Goal: Task Accomplishment & Management: Manage account settings

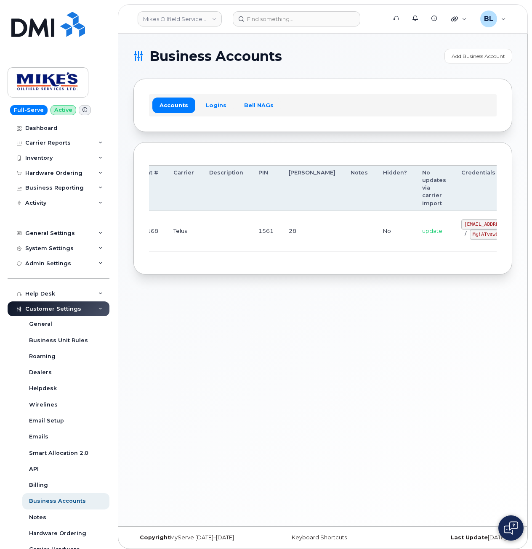
drag, startPoint x: 283, startPoint y: 239, endPoint x: 503, endPoint y: 263, distance: 221.3
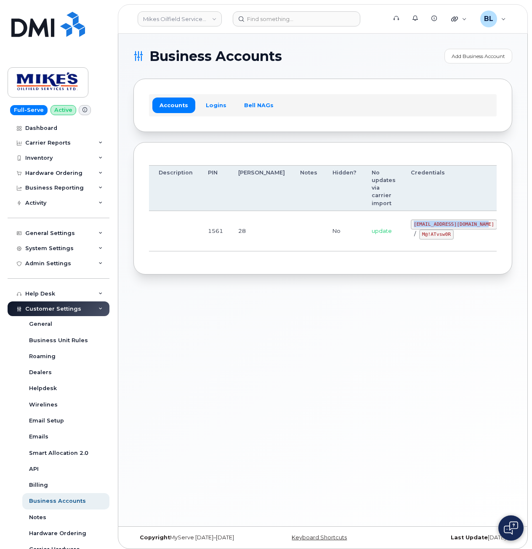
drag, startPoint x: 369, startPoint y: 223, endPoint x: 442, endPoint y: 227, distance: 72.8
click at [442, 227] on td "mikes.oilfield@outlook.com / M@!ATvsw0R" at bounding box center [453, 231] width 101 height 40
copy code "mikes.oilfield@outlook.com"
drag, startPoint x: 197, startPoint y: 284, endPoint x: 387, endPoint y: 252, distance: 193.2
click at [200, 282] on div "Business Accounts Add Business Account Accounts Logins Bell NAGs Order Account …" at bounding box center [322, 280] width 409 height 493
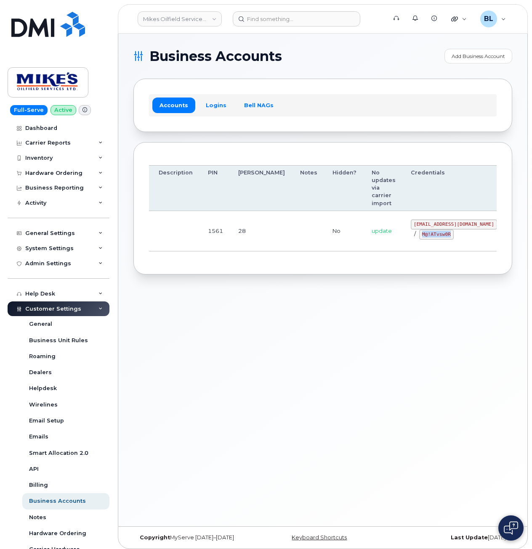
drag, startPoint x: 374, startPoint y: 236, endPoint x: 407, endPoint y: 239, distance: 32.9
click at [410, 239] on div "mikes.oilfield@outlook.com / M@!ATvsw0R" at bounding box center [453, 230] width 86 height 20
copy code "M@!ATvsw0R"
click at [237, 305] on div "Business Accounts Add Business Account Accounts Logins Bell NAGs Order Account …" at bounding box center [322, 280] width 409 height 493
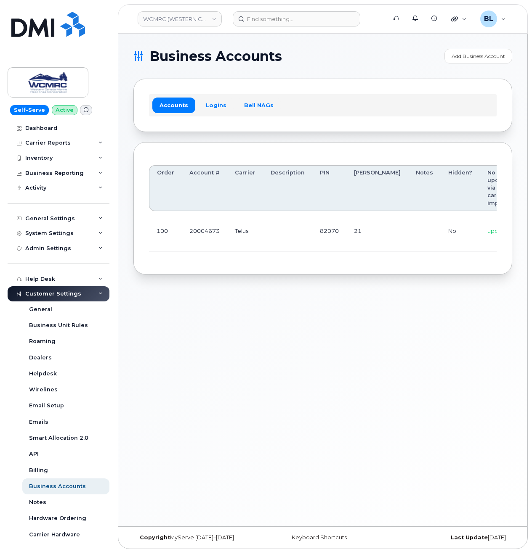
scroll to position [0, 79]
drag, startPoint x: 321, startPoint y: 239, endPoint x: 441, endPoint y: 241, distance: 119.4
drag, startPoint x: 405, startPoint y: 220, endPoint x: 440, endPoint y: 224, distance: 34.7
click at [447, 224] on code "ap@wcmrc.com" at bounding box center [490, 225] width 86 height 10
copy code "ap@wcmrc.com"
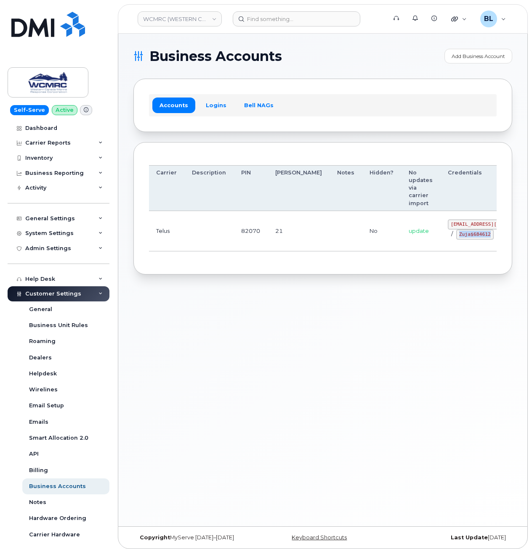
drag, startPoint x: 405, startPoint y: 238, endPoint x: 438, endPoint y: 243, distance: 32.7
click at [456, 240] on code "Zuja$684612" at bounding box center [474, 235] width 37 height 10
copy code "Zuja$684612"
click at [194, 349] on div "Business Accounts Add Business Account Accounts Logins Bell NAGs Order Account …" at bounding box center [322, 280] width 409 height 493
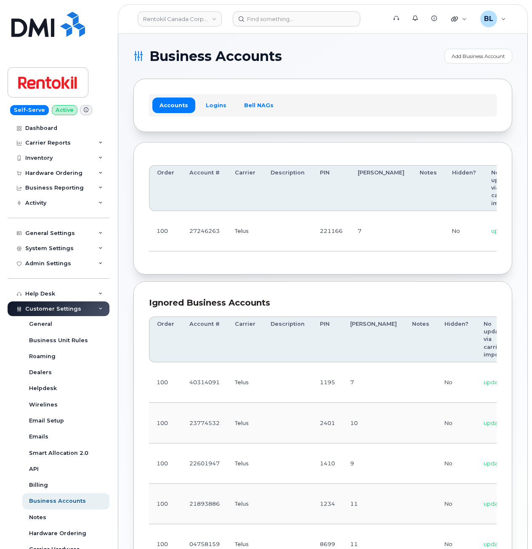
scroll to position [0, 117]
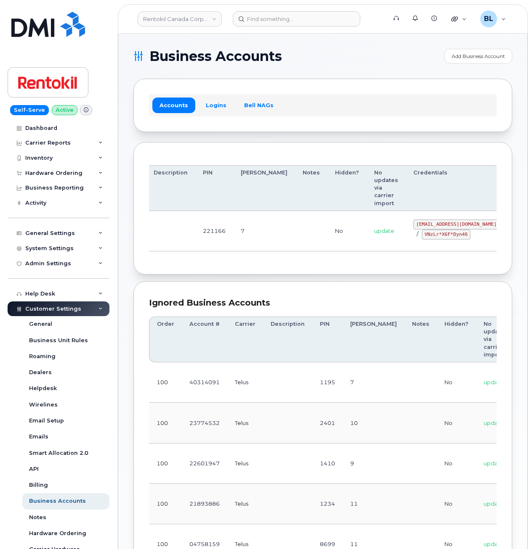
drag, startPoint x: 262, startPoint y: 233, endPoint x: 471, endPoint y: 244, distance: 209.3
drag, startPoint x: 369, startPoint y: 222, endPoint x: 438, endPoint y: 225, distance: 69.4
click at [438, 225] on td "malorie.bell@rentokil.com / VNzLr*X6F*Dyn46" at bounding box center [455, 231] width 101 height 40
copy code "malorie.bell@rentokil.com"
drag, startPoint x: 180, startPoint y: 250, endPoint x: 210, endPoint y: 251, distance: 29.9
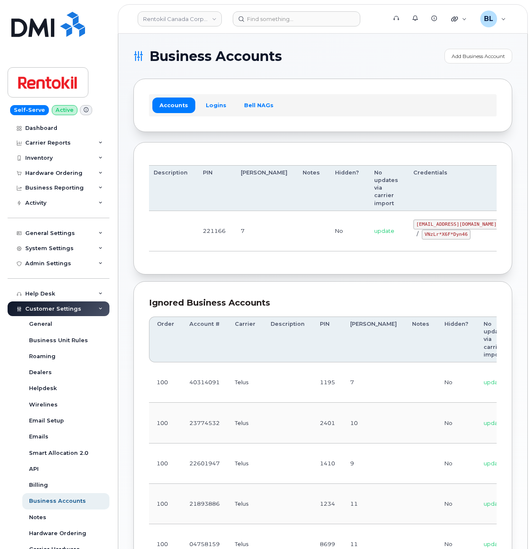
click at [180, 250] on td at bounding box center [170, 231] width 49 height 40
drag, startPoint x: 375, startPoint y: 235, endPoint x: 421, endPoint y: 237, distance: 45.9
click at [421, 237] on div "malorie.bell@rentokil.com / VNzLr*X6F*Dyn46" at bounding box center [456, 230] width 86 height 20
copy code "VNzLr*X6F*Dyn46"
drag, startPoint x: 222, startPoint y: 242, endPoint x: 261, endPoint y: 186, distance: 68.6
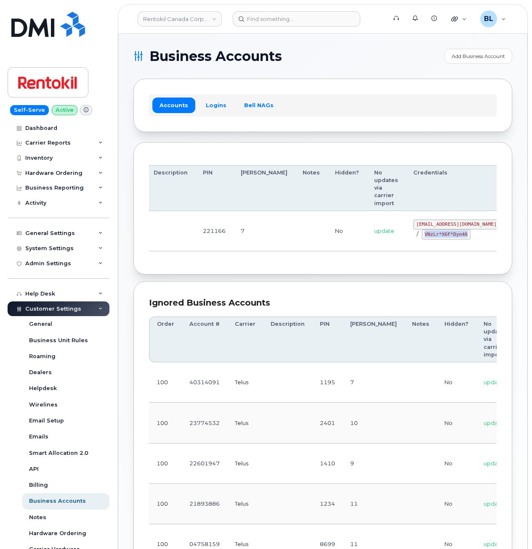
click at [222, 242] on td "221166" at bounding box center [214, 231] width 38 height 40
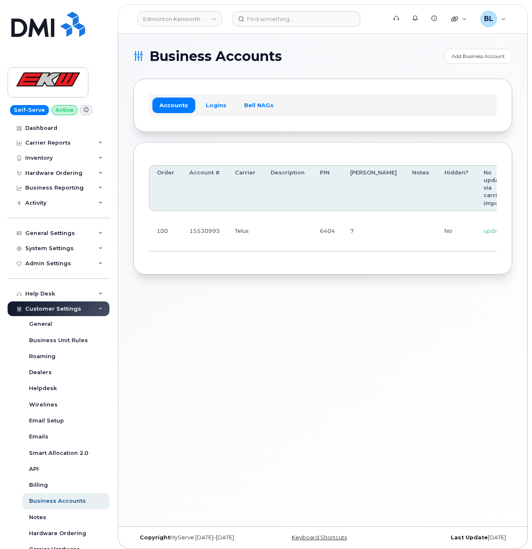
scroll to position [0, 70]
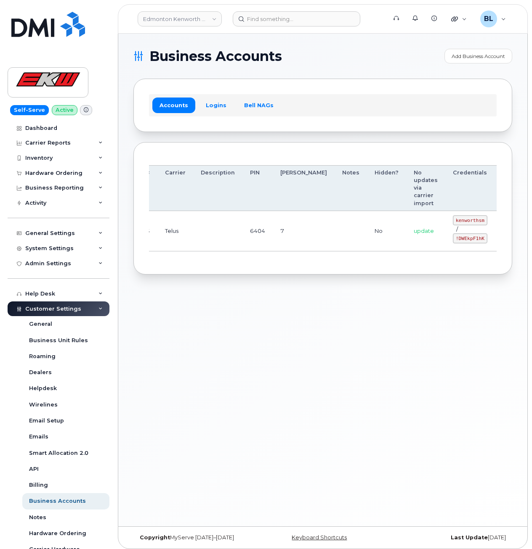
drag, startPoint x: 483, startPoint y: 230, endPoint x: 463, endPoint y: 241, distance: 23.0
drag, startPoint x: 408, startPoint y: 220, endPoint x: 439, endPoint y: 223, distance: 31.3
click at [445, 223] on td "kenworthsm / !DWEkpF1hK" at bounding box center [470, 231] width 50 height 40
copy code "kenworthsm"
drag, startPoint x: 405, startPoint y: 239, endPoint x: 409, endPoint y: 238, distance: 4.4
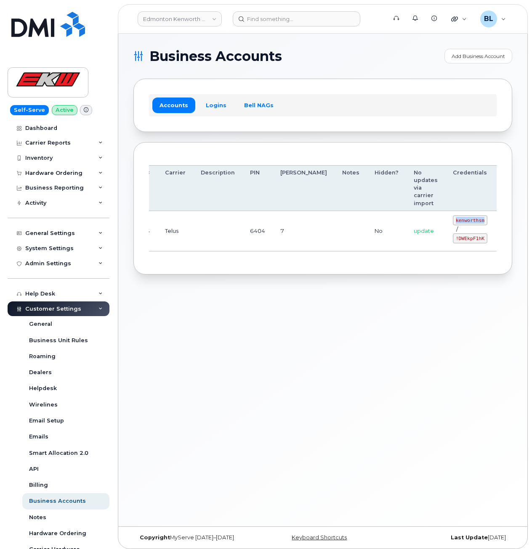
click at [445, 239] on td "kenworthsm / !DWEkpF1hK" at bounding box center [470, 231] width 50 height 40
drag, startPoint x: 409, startPoint y: 238, endPoint x: 439, endPoint y: 241, distance: 30.0
click at [452, 241] on code "!DWEkpF1hK" at bounding box center [469, 238] width 34 height 10
copy code "!DWEkpF1hK"
drag, startPoint x: 350, startPoint y: 350, endPoint x: 332, endPoint y: 209, distance: 141.7
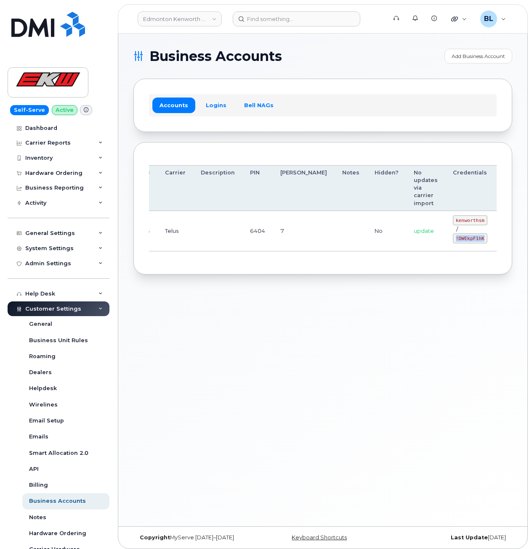
click at [350, 347] on div "Business Accounts Add Business Account Accounts Logins Bell NAGs Order Account …" at bounding box center [322, 280] width 409 height 493
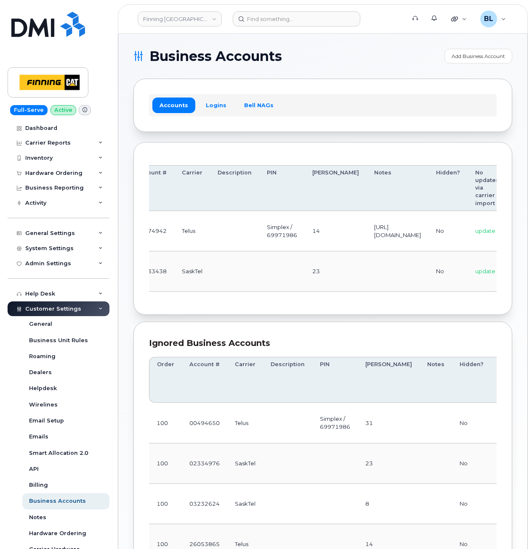
drag, startPoint x: 316, startPoint y: 246, endPoint x: 482, endPoint y: 247, distance: 166.1
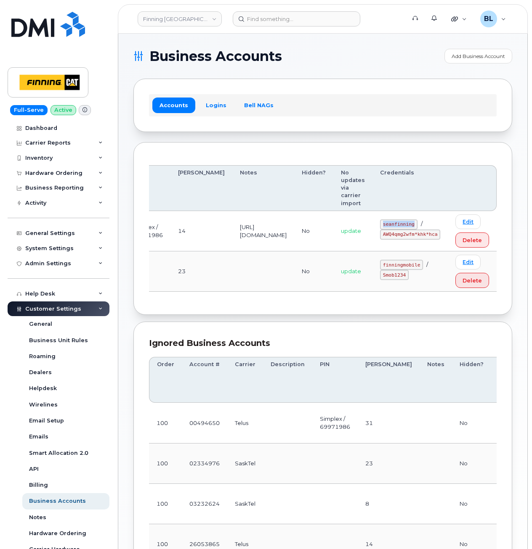
drag, startPoint x: 382, startPoint y: 221, endPoint x: 418, endPoint y: 226, distance: 36.5
click at [418, 226] on td "seanfinning / AWQ4qmg2wfm*khk*hca" at bounding box center [409, 231] width 75 height 40
copy code "seanfinning"
click at [385, 247] on td "seanfinning / AWQ4qmg2wfm*khk*hca" at bounding box center [409, 231] width 75 height 40
drag, startPoint x: 383, startPoint y: 238, endPoint x: 440, endPoint y: 238, distance: 57.2
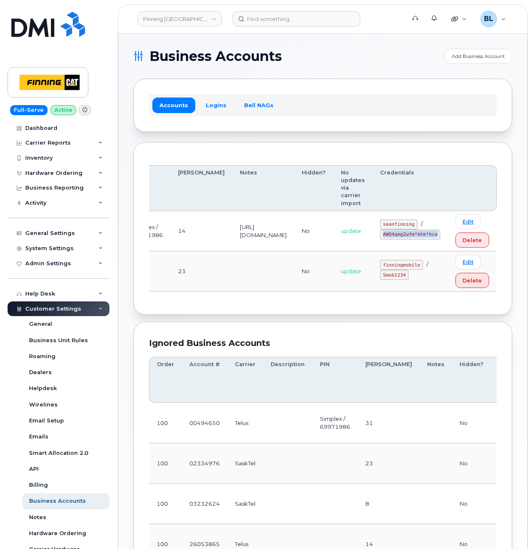
click at [440, 238] on td "seanfinning / AWQ4qmg2wfm*khk*hca" at bounding box center [409, 231] width 75 height 40
copy code "AWQ4qmg2wfm*khk*hca"
click at [232, 290] on td at bounding box center [263, 271] width 62 height 40
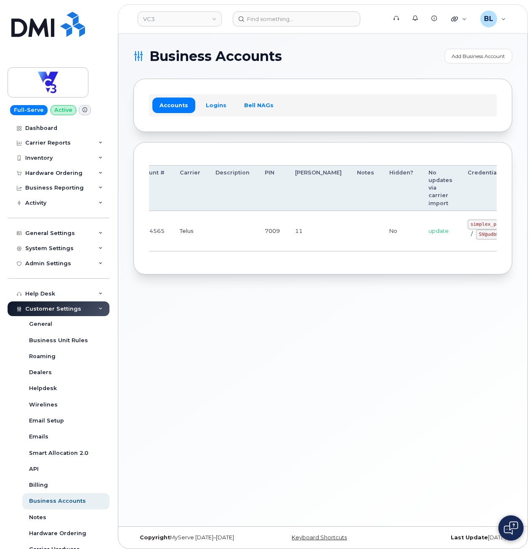
drag, startPoint x: 321, startPoint y: 218, endPoint x: 492, endPoint y: 229, distance: 171.1
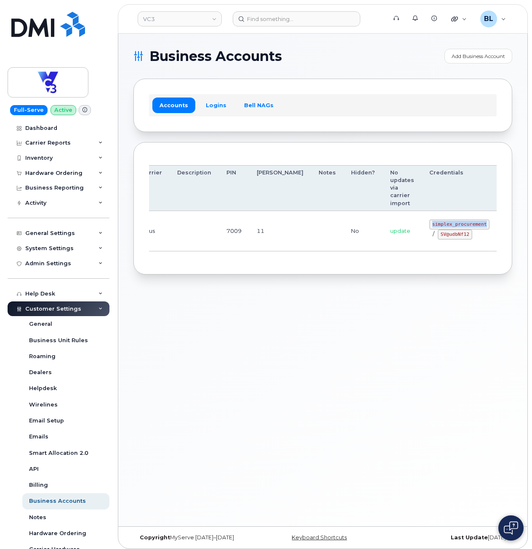
drag, startPoint x: 406, startPoint y: 224, endPoint x: 440, endPoint y: 224, distance: 34.5
click at [440, 224] on code "simplex_procurement" at bounding box center [459, 225] width 60 height 10
copy code "simplex_procurement"
drag, startPoint x: 216, startPoint y: 326, endPoint x: 423, endPoint y: 249, distance: 221.3
click at [217, 326] on div "Business Accounts Add Business Account Accounts Logins Bell NAGs Order Account …" at bounding box center [322, 280] width 409 height 493
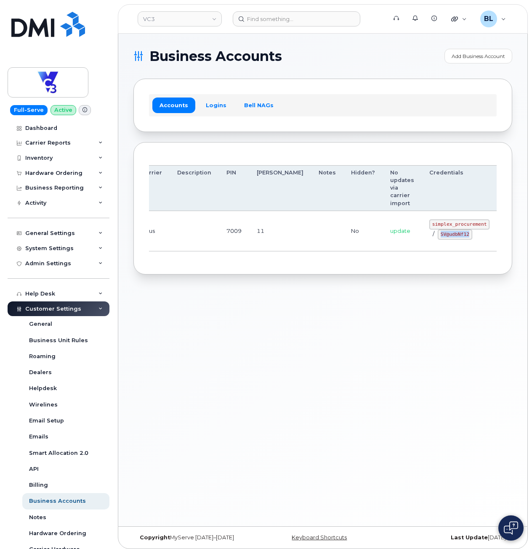
drag, startPoint x: 396, startPoint y: 237, endPoint x: 423, endPoint y: 240, distance: 27.0
click at [422, 240] on td "simplex_procurement / SV@udbNf12" at bounding box center [458, 231] width 75 height 40
copy code "SV@udbNf12"
drag, startPoint x: 192, startPoint y: 152, endPoint x: 197, endPoint y: 143, distance: 10.7
click at [192, 151] on div "Order Account # Carrier Description PIN [PERSON_NAME] Notes Hidden? No updates …" at bounding box center [322, 208] width 378 height 133
